Goal: Information Seeking & Learning: Check status

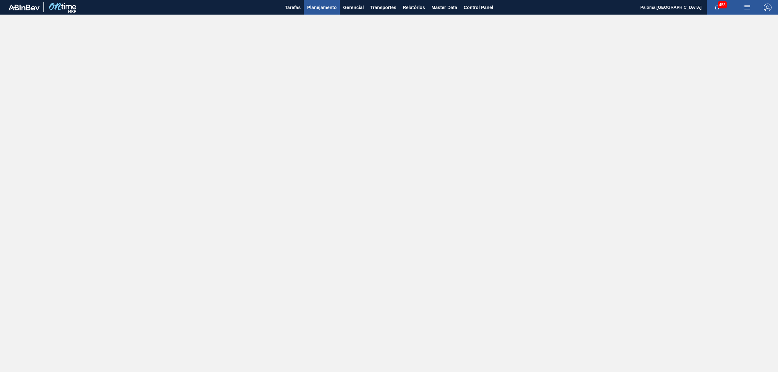
click at [315, 8] on span "Planejamento" at bounding box center [321, 8] width 29 height 8
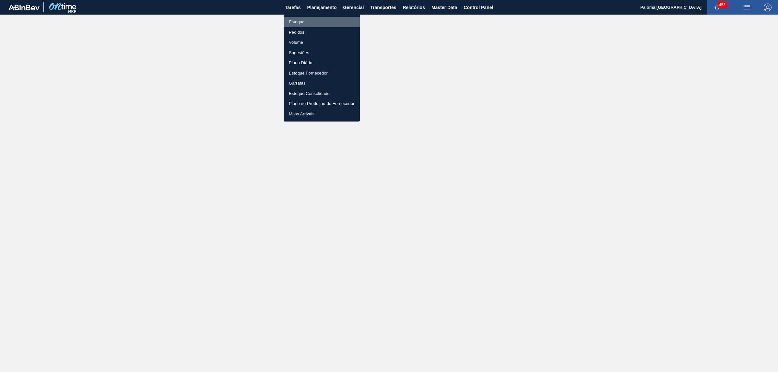
click at [308, 21] on li "Estoque" at bounding box center [322, 22] width 76 height 10
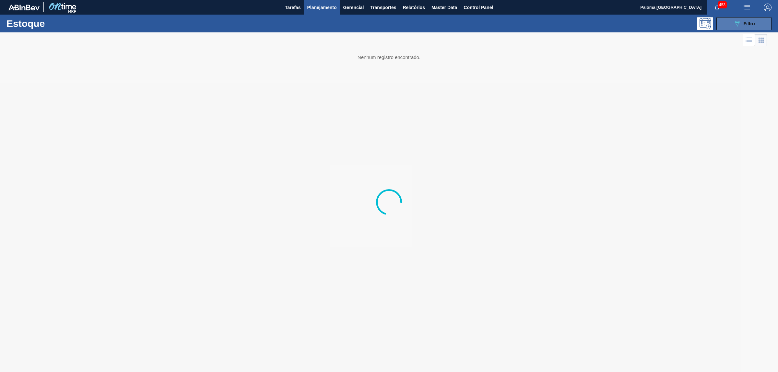
click at [749, 26] on div "089F7B8B-B2A5-4AFE-B5C0-19BA573D28AC Filtro" at bounding box center [744, 24] width 22 height 8
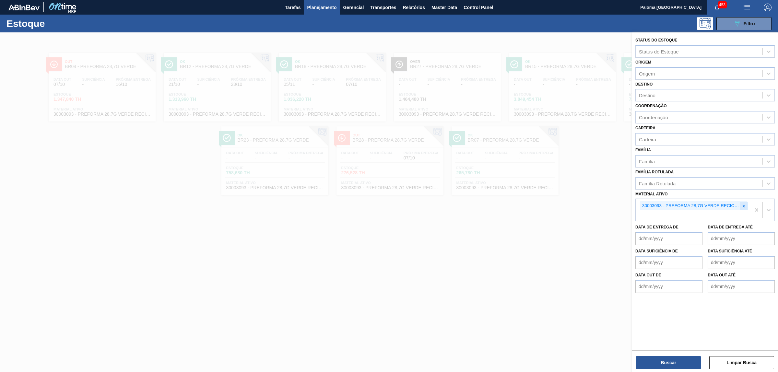
click at [743, 207] on div at bounding box center [743, 206] width 7 height 8
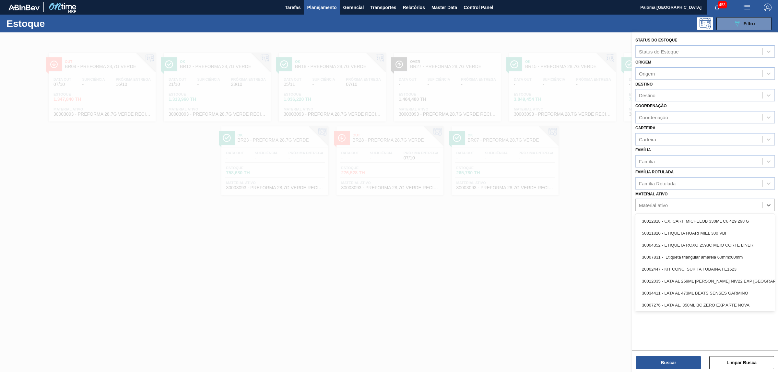
click at [682, 206] on div "Material ativo" at bounding box center [698, 205] width 127 height 9
type ativo "300340"
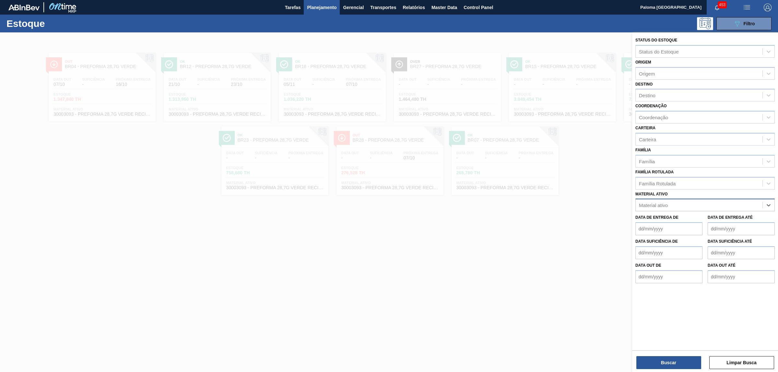
click at [676, 201] on div "Material ativo" at bounding box center [698, 205] width 127 height 9
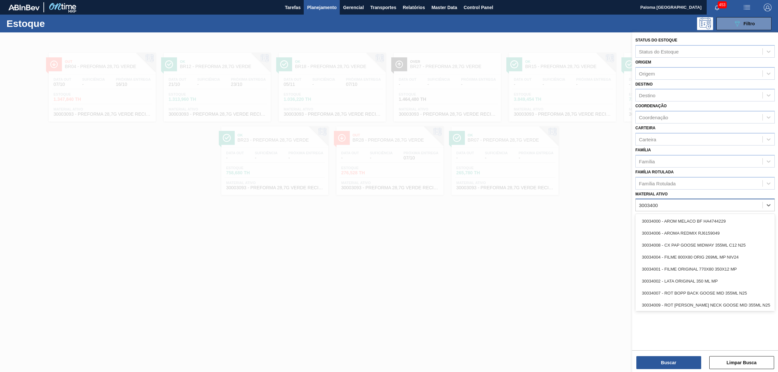
type ativo "30034001"
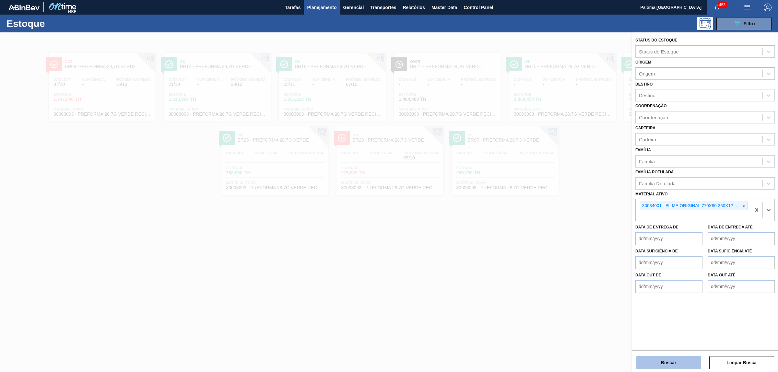
click at [679, 363] on button "Buscar" at bounding box center [668, 362] width 65 height 13
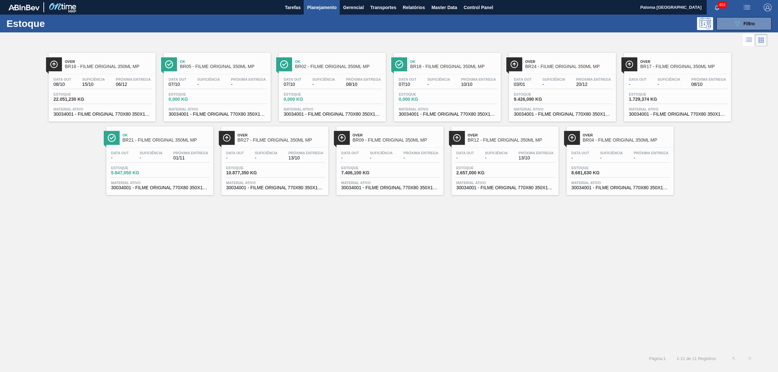
click at [92, 93] on span "Estoque" at bounding box center [75, 94] width 45 height 4
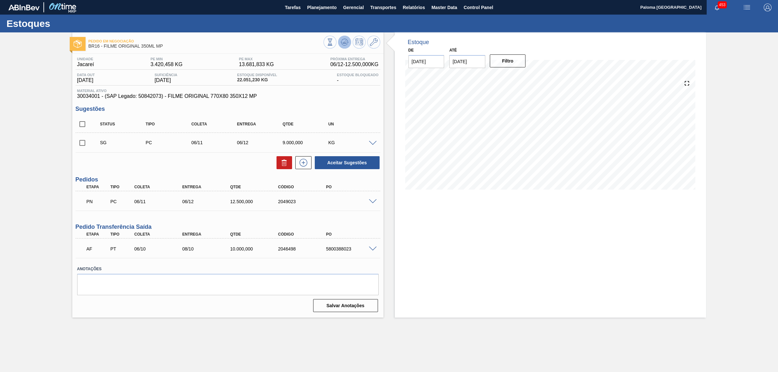
click at [345, 41] on icon at bounding box center [345, 42] width 8 height 8
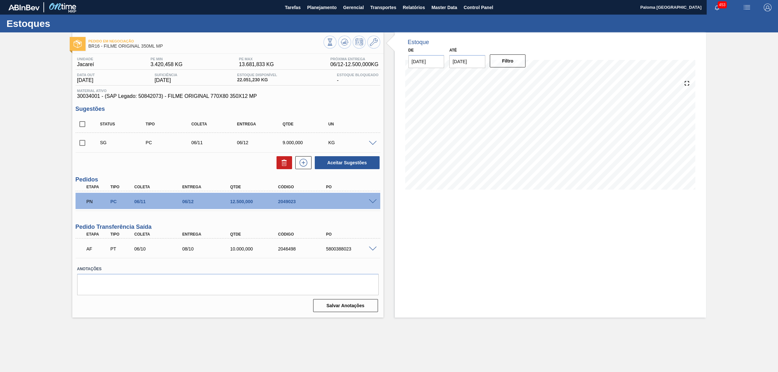
click at [87, 97] on span "30034001 - (SAP Legado: 50842073) - FILME ORIGINAL 770X80 350X12 MP" at bounding box center [227, 96] width 301 height 6
copy span "30034001"
click at [373, 249] on span at bounding box center [373, 249] width 8 height 5
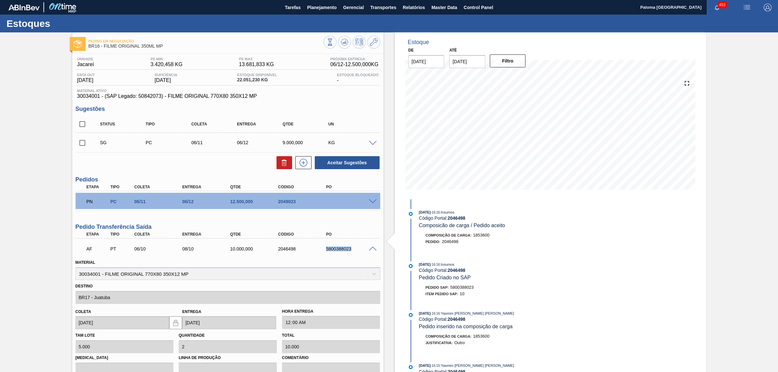
drag, startPoint x: 318, startPoint y: 248, endPoint x: 354, endPoint y: 248, distance: 36.0
click at [354, 248] on div "AF PT 06/10 08/10 10.000,000 2046498 5800388023" at bounding box center [225, 248] width 287 height 13
copy div "5800388023"
click at [373, 250] on span at bounding box center [373, 249] width 8 height 5
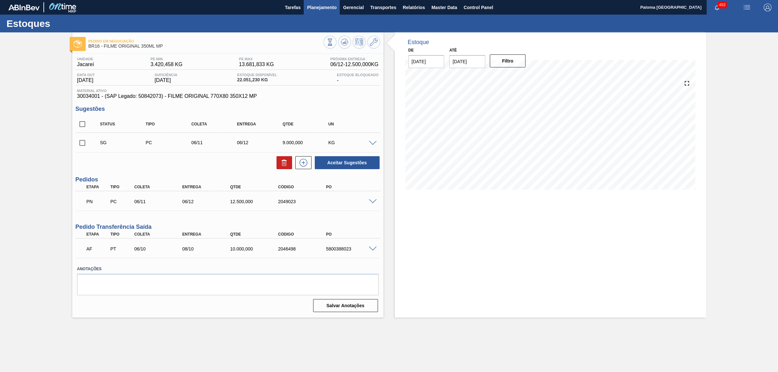
click at [320, 7] on span "Planejamento" at bounding box center [321, 8] width 29 height 8
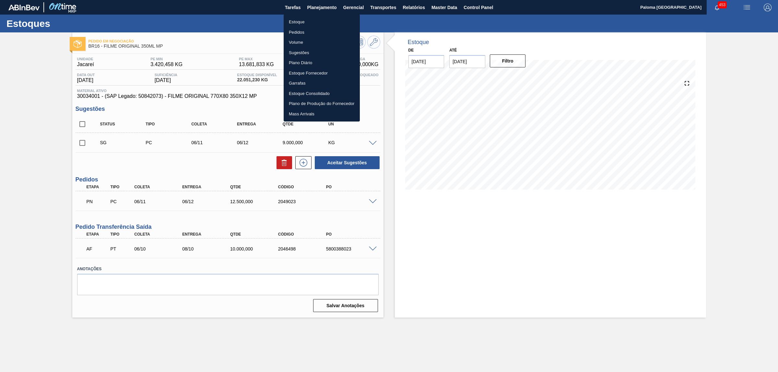
click at [301, 18] on li "Estoque" at bounding box center [322, 22] width 76 height 10
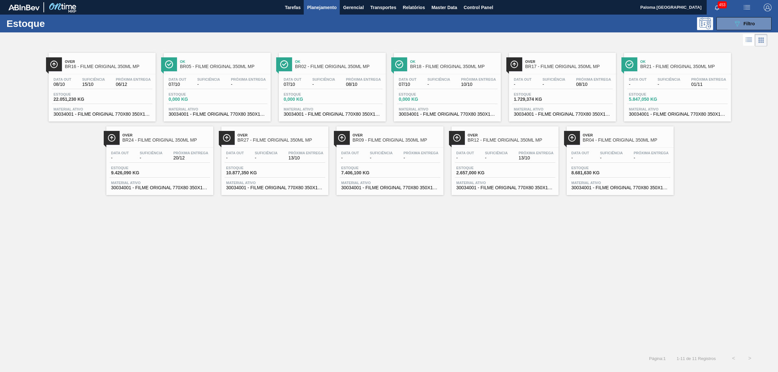
click at [559, 86] on span "-" at bounding box center [553, 84] width 23 height 5
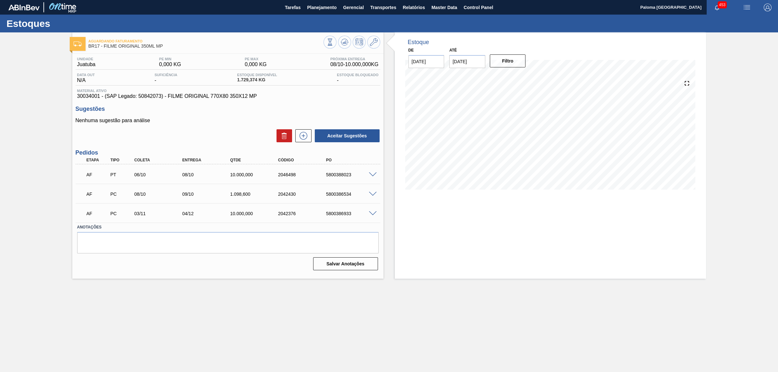
click at [372, 174] on span at bounding box center [373, 174] width 8 height 5
